Goal: Information Seeking & Learning: Learn about a topic

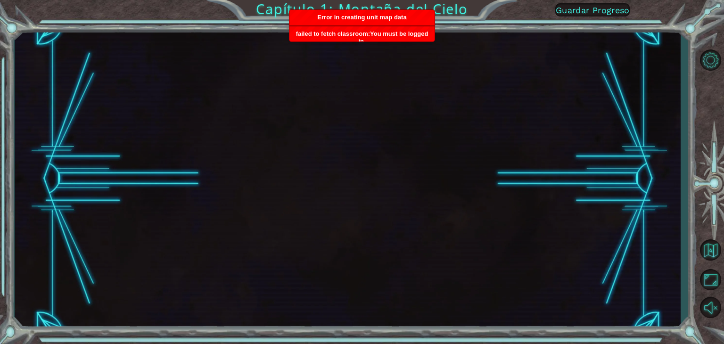
click at [287, 75] on div at bounding box center [348, 178] width 666 height 303
click at [377, 22] on div "Error in creating unit map data" at bounding box center [361, 18] width 145 height 16
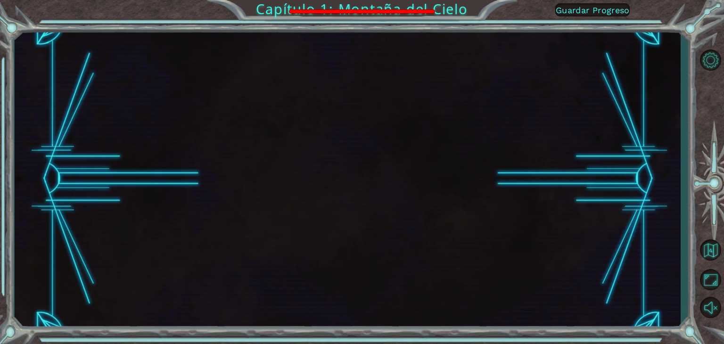
click at [380, 19] on div "Capítulo 1: Montaña del Cielo Guardar Progreso" at bounding box center [362, 172] width 724 height 344
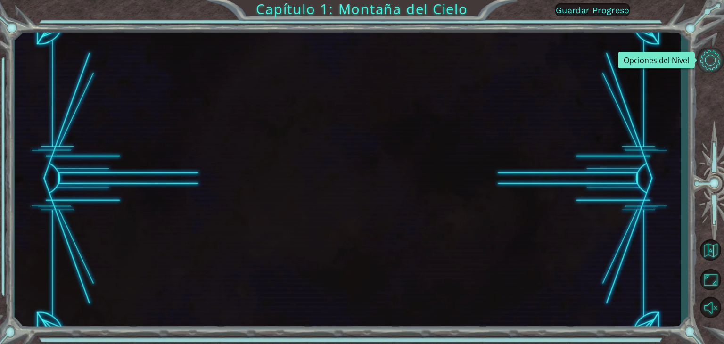
click at [711, 68] on button "Opciones del Nivel" at bounding box center [710, 60] width 27 height 25
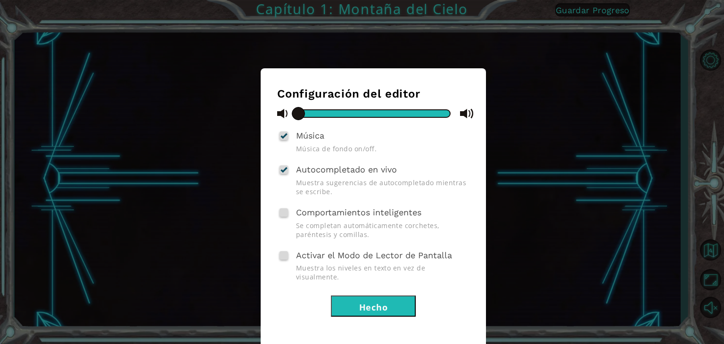
click at [409, 296] on button "Hecho" at bounding box center [373, 306] width 85 height 21
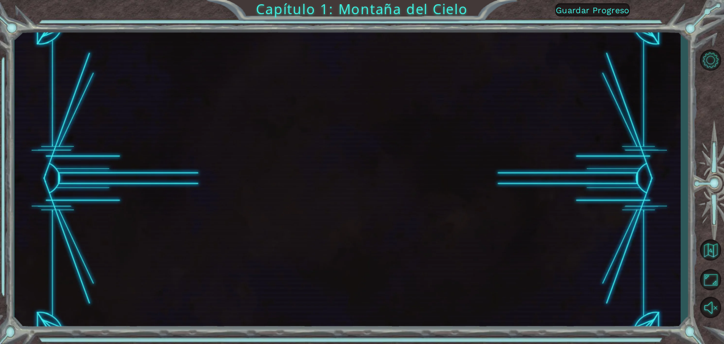
drag, startPoint x: 223, startPoint y: 144, endPoint x: 547, endPoint y: 213, distance: 330.6
click at [464, 159] on div at bounding box center [348, 178] width 666 height 303
click at [367, 20] on div "Capítulo 1: Montaña del Cielo Guardar Progreso" at bounding box center [362, 172] width 724 height 344
drag, startPoint x: 367, startPoint y: 20, endPoint x: 311, endPoint y: 13, distance: 56.6
click at [355, 16] on div "Capítulo 1: Montaña del Cielo Guardar Progreso" at bounding box center [362, 172] width 724 height 344
